Goal: Task Accomplishment & Management: Manage account settings

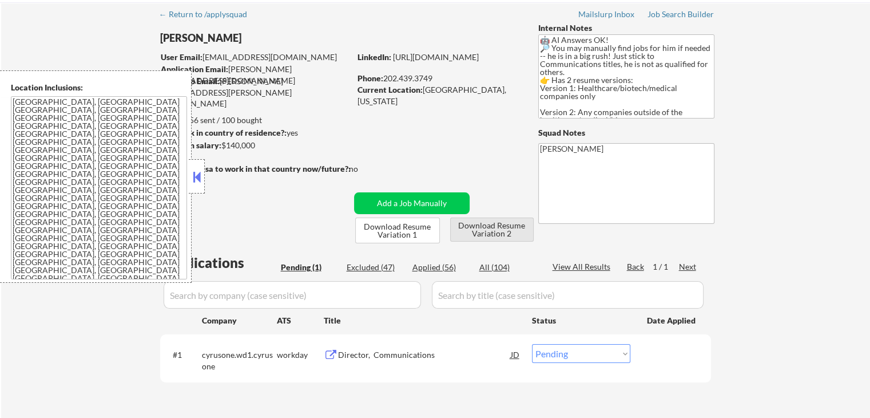
scroll to position [114, 0]
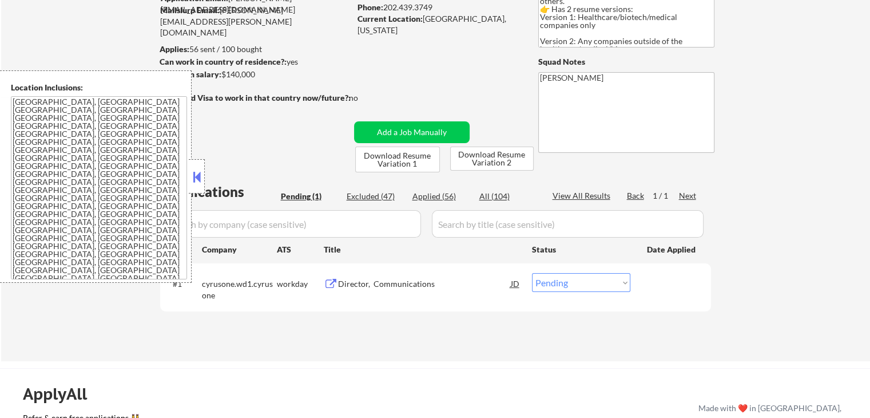
click at [394, 283] on div "Director, Communications" at bounding box center [424, 283] width 173 height 11
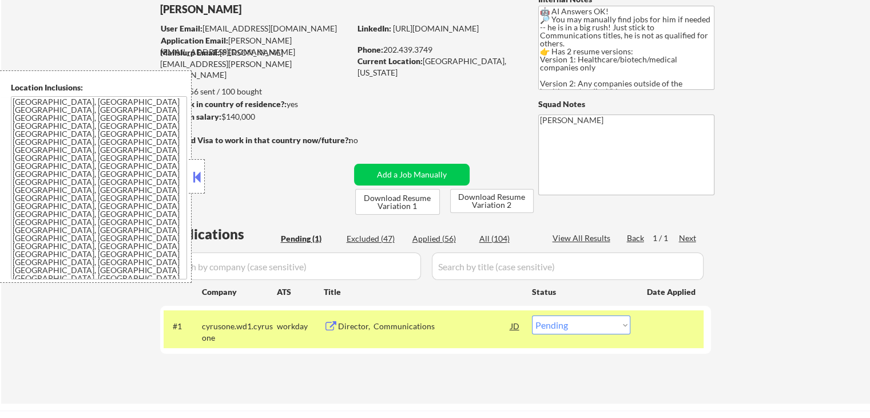
scroll to position [57, 0]
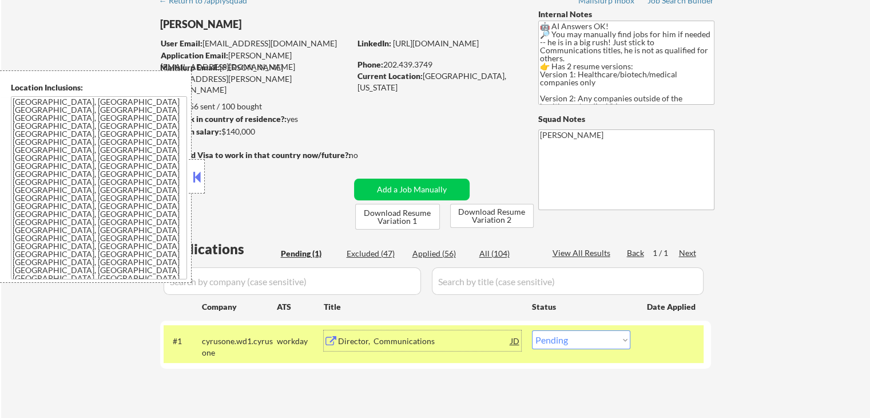
click at [72, 136] on textarea "[GEOGRAPHIC_DATA], [GEOGRAPHIC_DATA] [GEOGRAPHIC_DATA], [GEOGRAPHIC_DATA] [GEOG…" at bounding box center [99, 187] width 176 height 183
drag, startPoint x: 153, startPoint y: 219, endPoint x: 176, endPoint y: 209, distance: 25.6
click at [152, 219] on textarea "[GEOGRAPHIC_DATA], [GEOGRAPHIC_DATA] [GEOGRAPHIC_DATA], [GEOGRAPHIC_DATA] [GEOG…" at bounding box center [99, 187] width 176 height 183
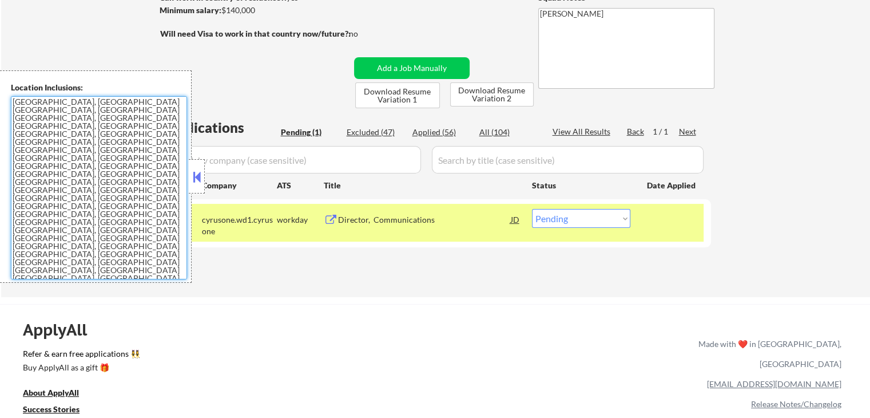
scroll to position [229, 0]
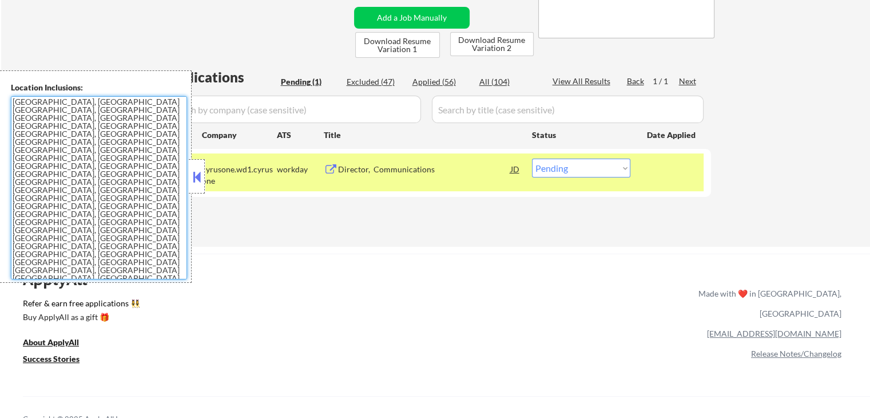
click at [567, 172] on select "Choose an option... Pending Applied Excluded (Questions) Excluded (Expired) Exc…" at bounding box center [581, 167] width 98 height 19
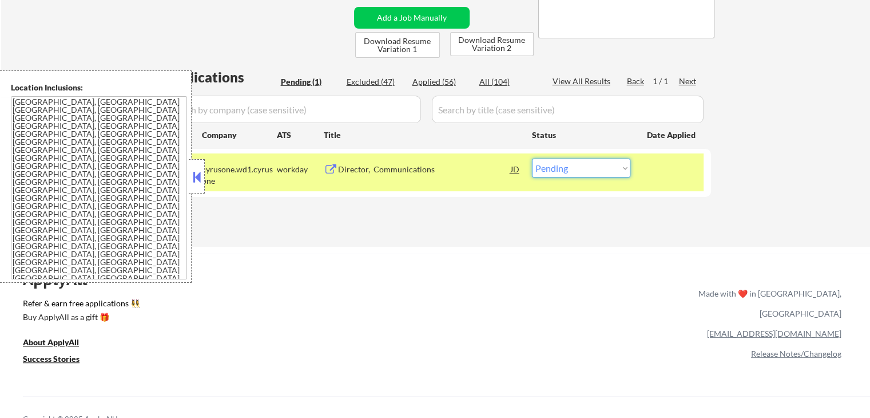
select select ""applied""
click at [532, 158] on select "Choose an option... Pending Applied Excluded (Questions) Excluded (Expired) Exc…" at bounding box center [581, 167] width 98 height 19
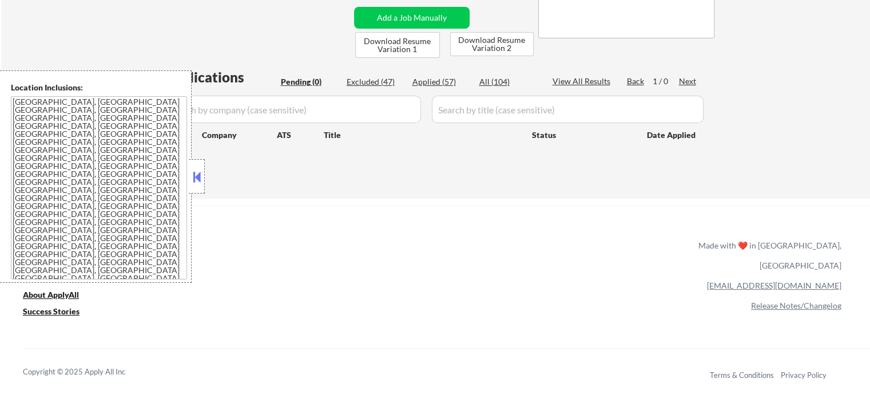
click at [415, 223] on div "ApplyAll Refer & earn free applications 👯‍♀️ Buy ApplyAll as a gift 🎁 About App…" at bounding box center [435, 303] width 870 height 181
click at [199, 181] on button at bounding box center [197, 176] width 13 height 17
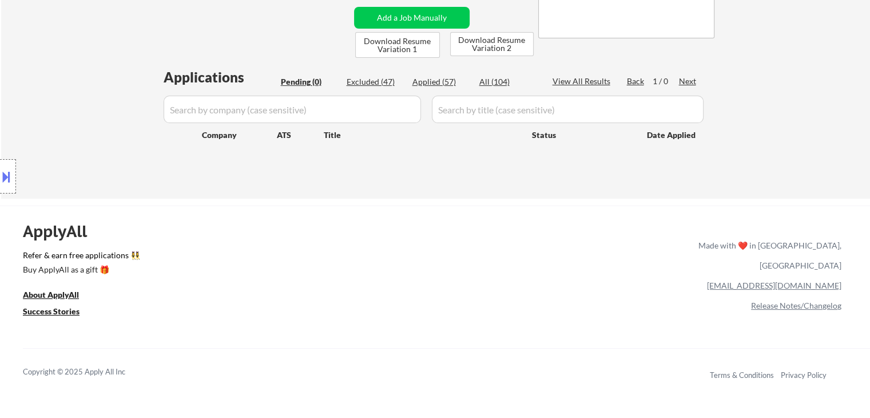
click at [490, 196] on div "← Return to /applysquad Mailslurp Inbox Job Search Builder George Goodno User E…" at bounding box center [435, 8] width 869 height 382
click at [570, 207] on div "ApplyAll Refer & earn free applications 👯‍♀️ Buy ApplyAll as a gift 🎁 About App…" at bounding box center [435, 294] width 870 height 178
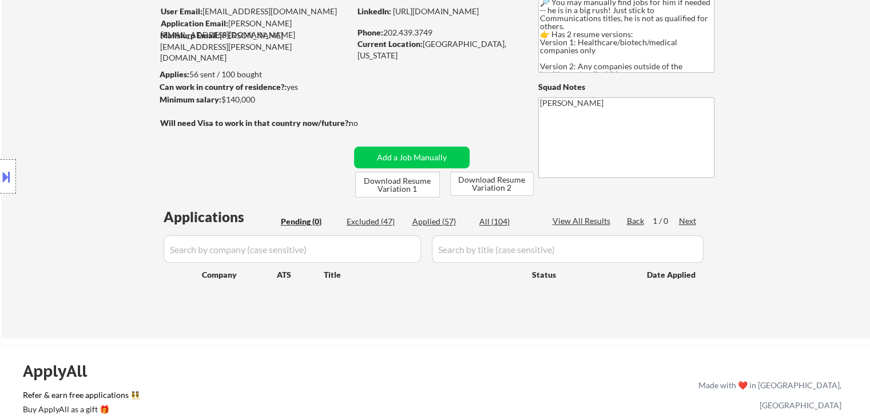
scroll to position [0, 0]
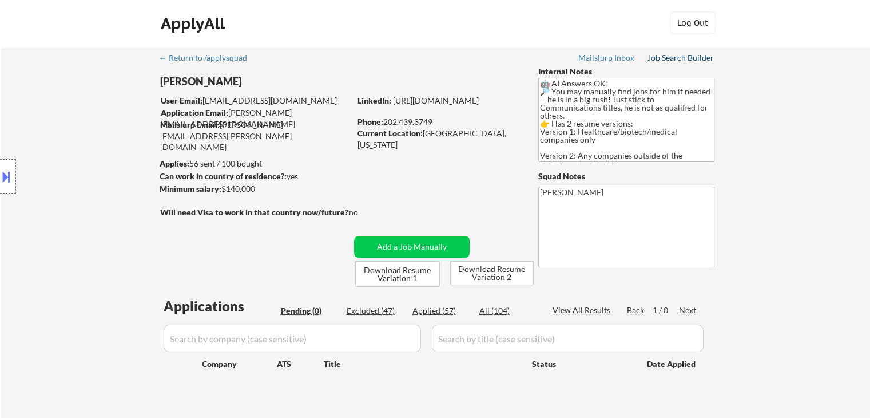
drag, startPoint x: 673, startPoint y: 53, endPoint x: 681, endPoint y: 61, distance: 10.5
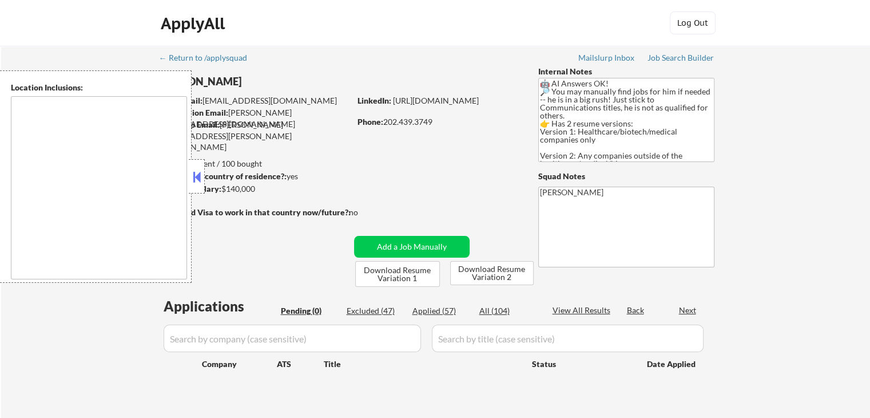
type textarea "[GEOGRAPHIC_DATA], [GEOGRAPHIC_DATA] [GEOGRAPHIC_DATA], [GEOGRAPHIC_DATA] [GEOG…"
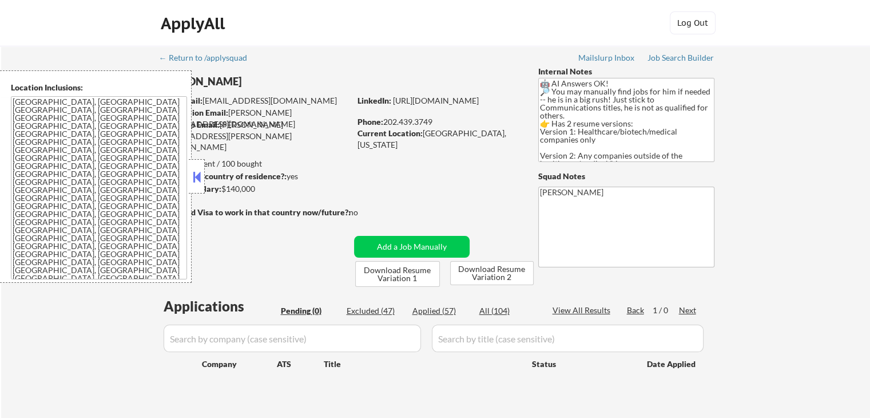
click at [203, 178] on button at bounding box center [197, 176] width 13 height 17
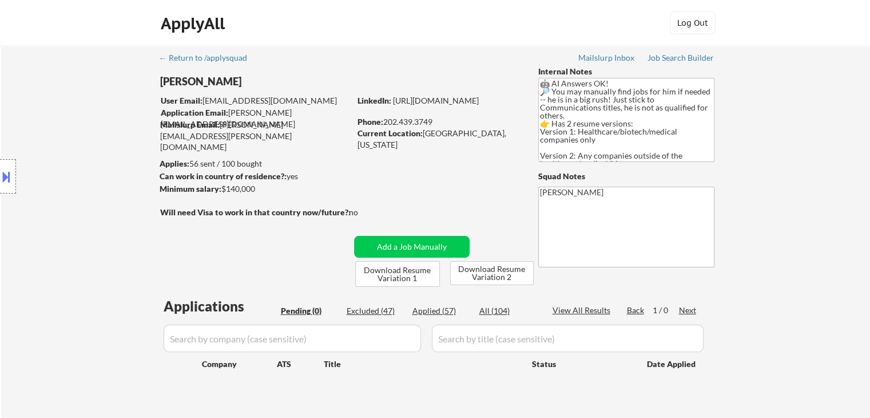
scroll to position [57, 0]
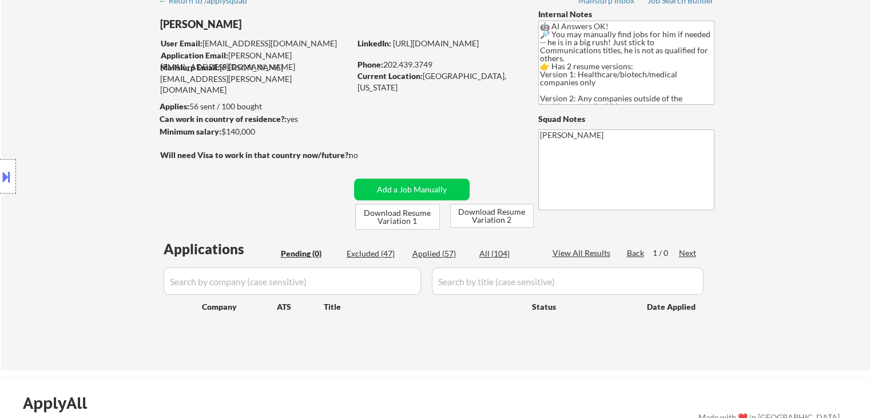
click at [57, 104] on div "Location Inclusions: [GEOGRAPHIC_DATA], [GEOGRAPHIC_DATA] [GEOGRAPHIC_DATA], [G…" at bounding box center [102, 176] width 205 height 212
drag, startPoint x: 58, startPoint y: 108, endPoint x: 51, endPoint y: 105, distance: 7.4
click at [58, 106] on div "Location Inclusions: [GEOGRAPHIC_DATA], [GEOGRAPHIC_DATA] [GEOGRAPHIC_DATA], [G…" at bounding box center [102, 176] width 205 height 212
